Goal: Task Accomplishment & Management: Use online tool/utility

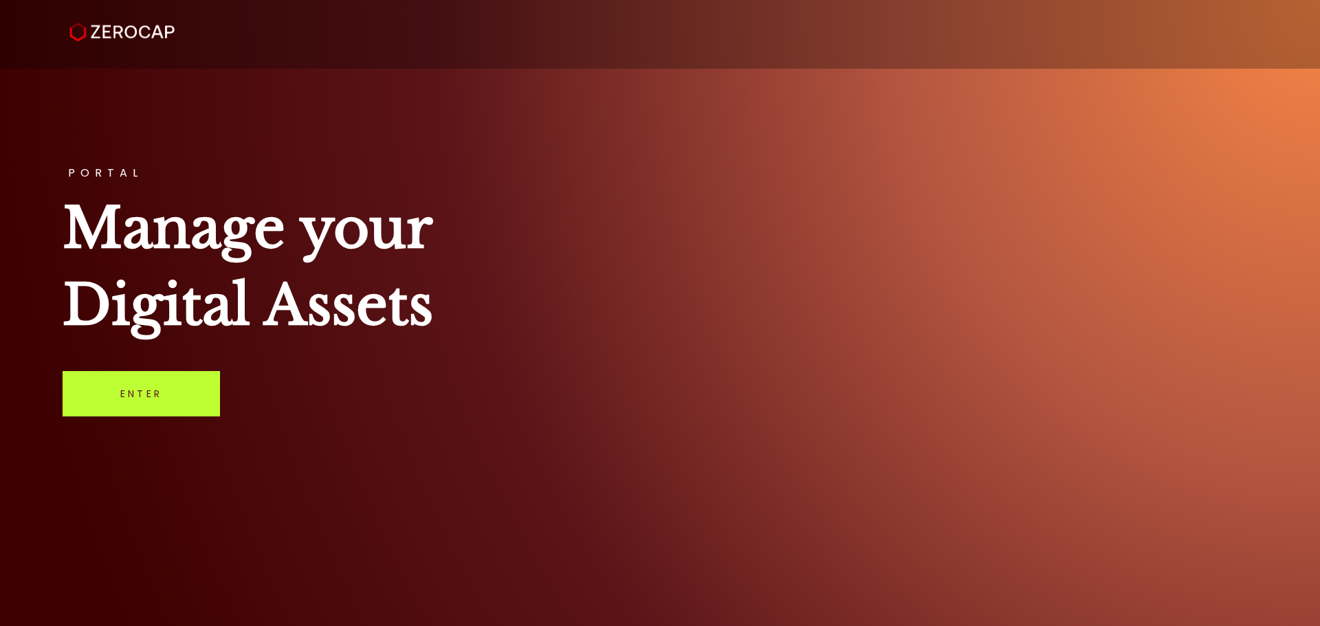
drag, startPoint x: 146, startPoint y: 373, endPoint x: 144, endPoint y: 381, distance: 8.4
click at [146, 374] on link "Enter" at bounding box center [141, 393] width 157 height 45
click at [177, 406] on link "Enter" at bounding box center [141, 393] width 157 height 45
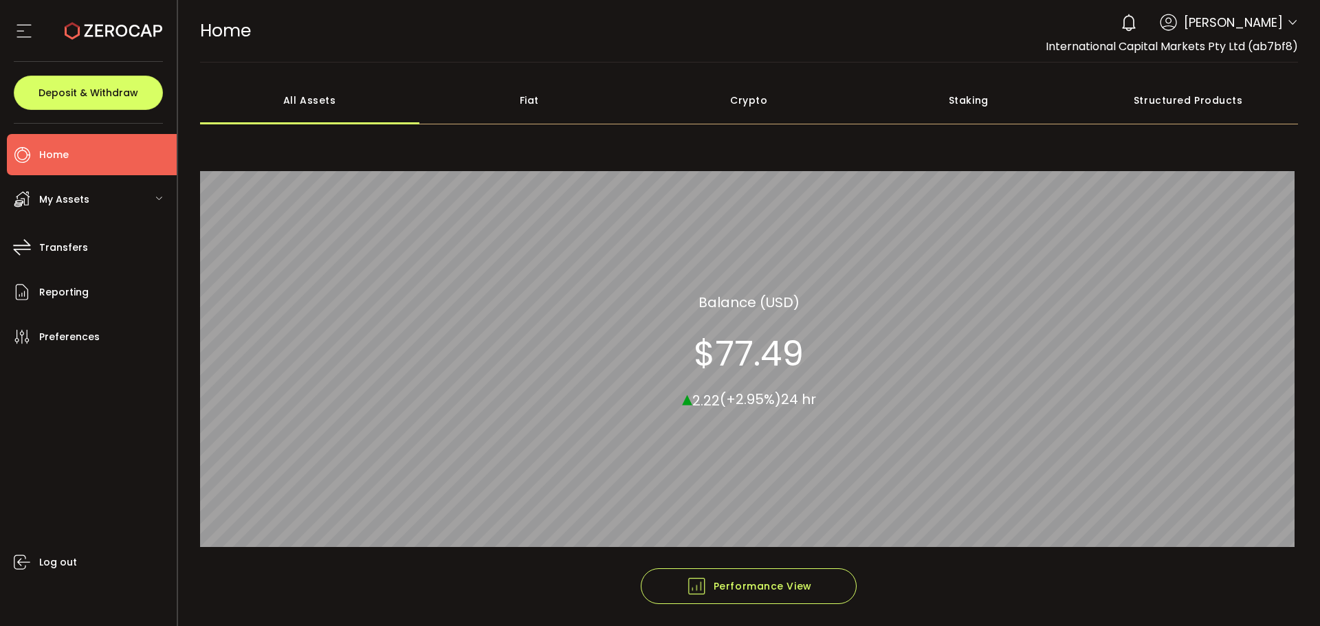
click at [1287, 19] on icon at bounding box center [1292, 22] width 11 height 11
click at [1291, 17] on icon at bounding box center [1292, 22] width 11 height 11
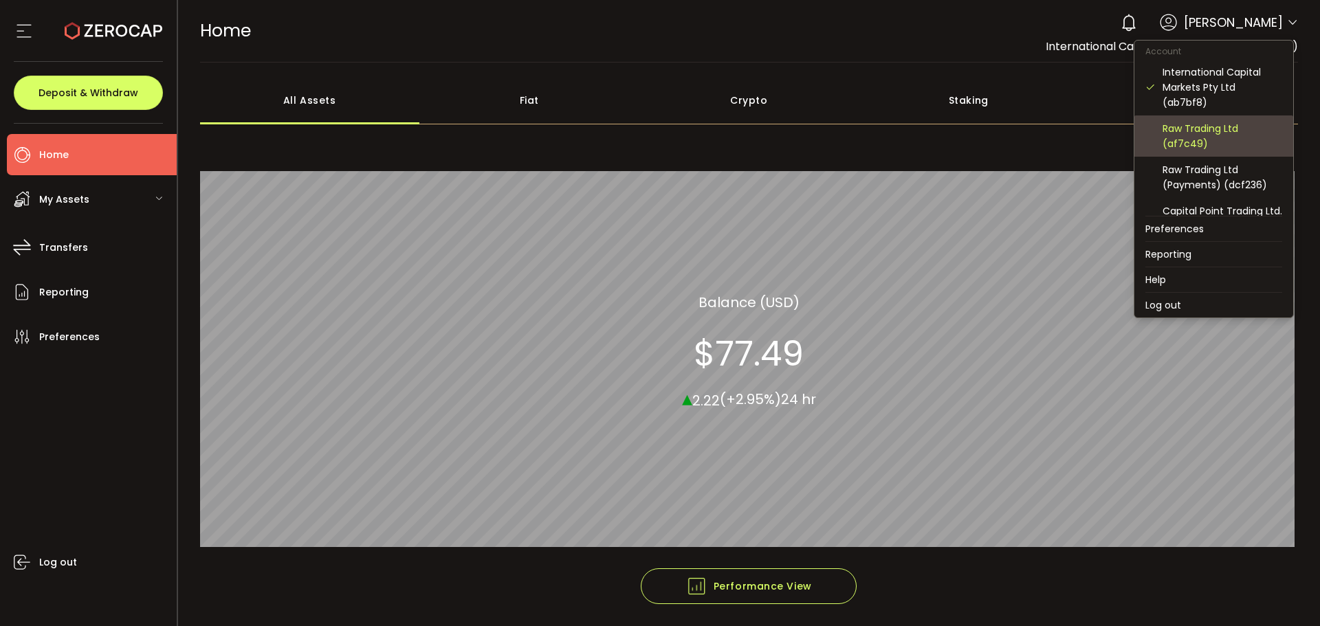
click at [1217, 118] on div "Raw Trading Ltd (af7c49)" at bounding box center [1214, 136] width 137 height 41
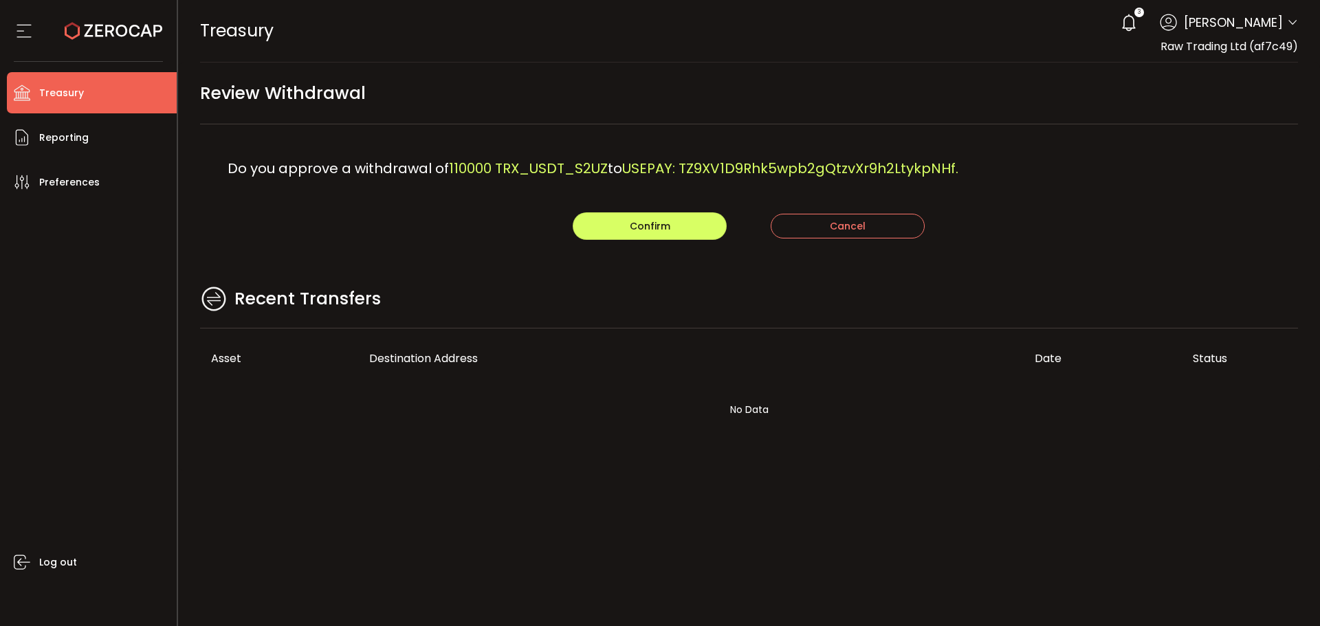
click at [447, 228] on div "Confirm Cancel" at bounding box center [749, 226] width 1099 height 28
click at [662, 224] on span "Confirm" at bounding box center [650, 226] width 41 height 14
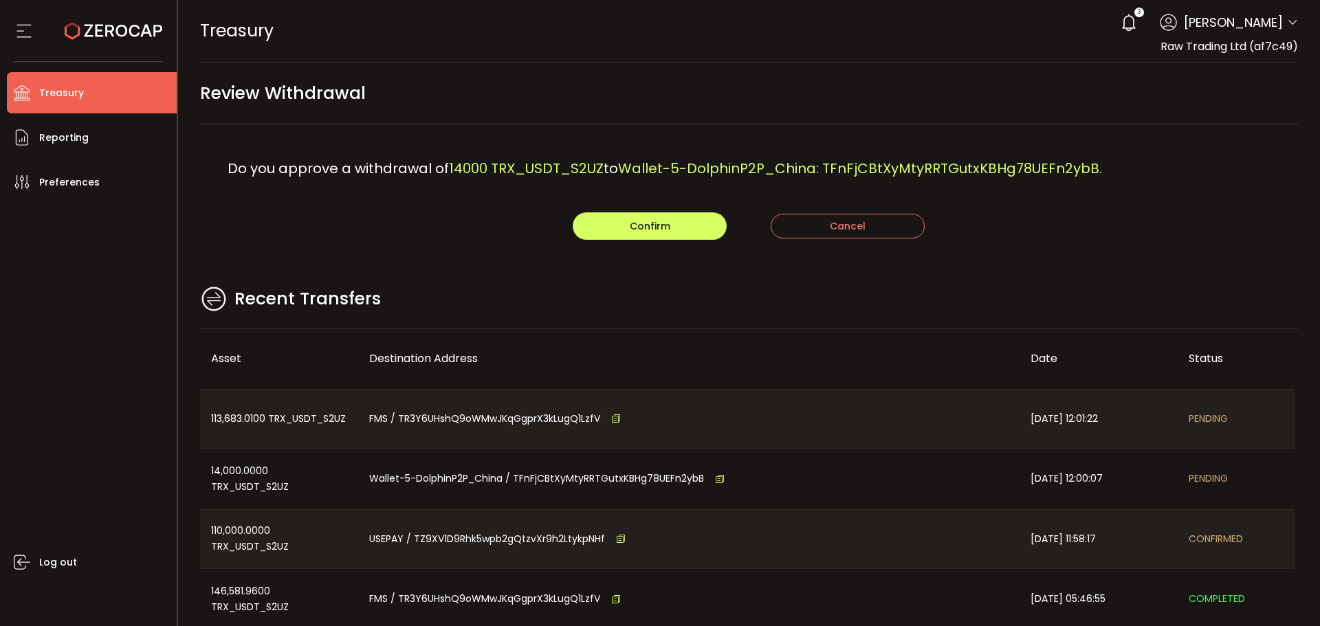
click at [576, 281] on main "Review Withdrawal Do you approve a withdrawal of 14000 TRX_USDT_S2UZ to Wallet-…" at bounding box center [749, 397] width 1143 height 668
click at [688, 219] on button "Confirm" at bounding box center [650, 226] width 154 height 28
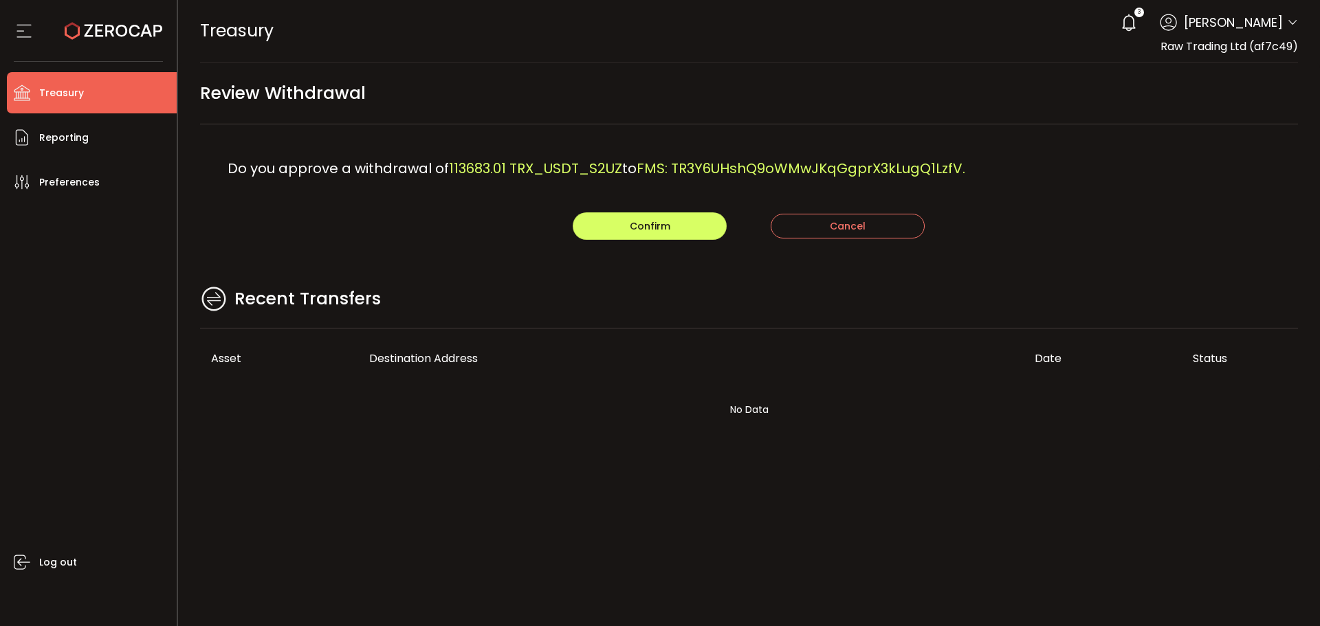
click at [607, 320] on div "Recent Transfers" at bounding box center [749, 306] width 1099 height 45
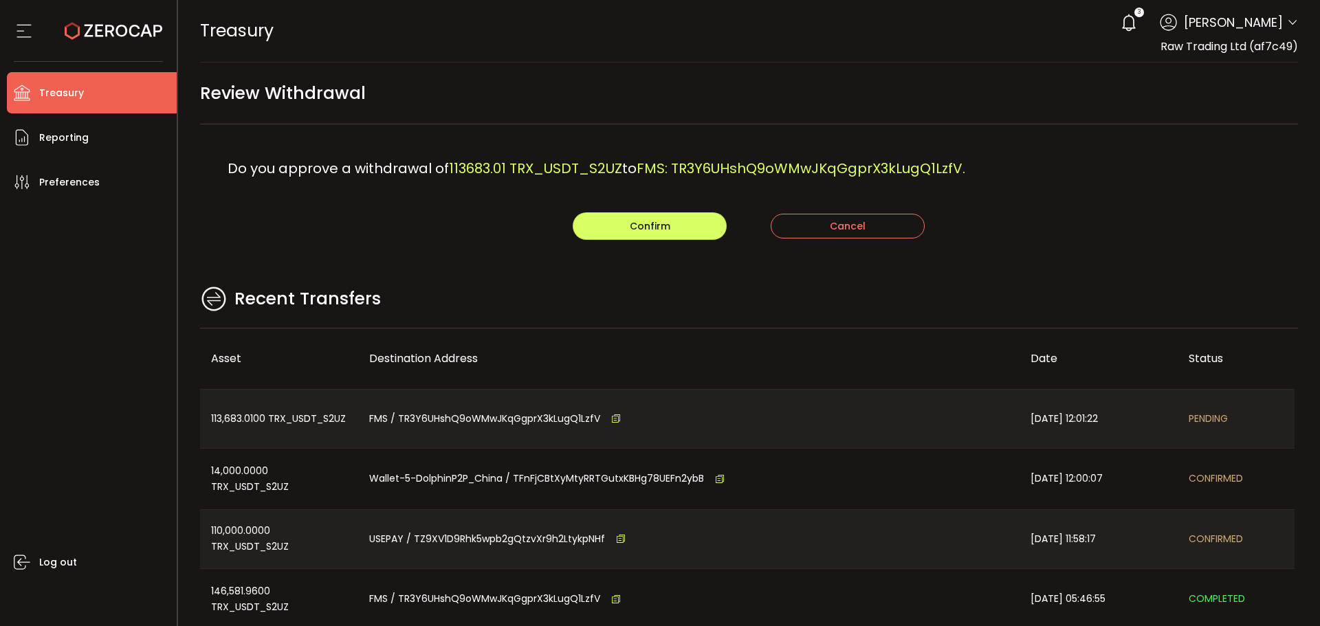
click at [606, 304] on div "Recent Transfers" at bounding box center [749, 306] width 1099 height 45
click at [685, 237] on button "Confirm" at bounding box center [650, 226] width 154 height 28
